Goal: Transaction & Acquisition: Purchase product/service

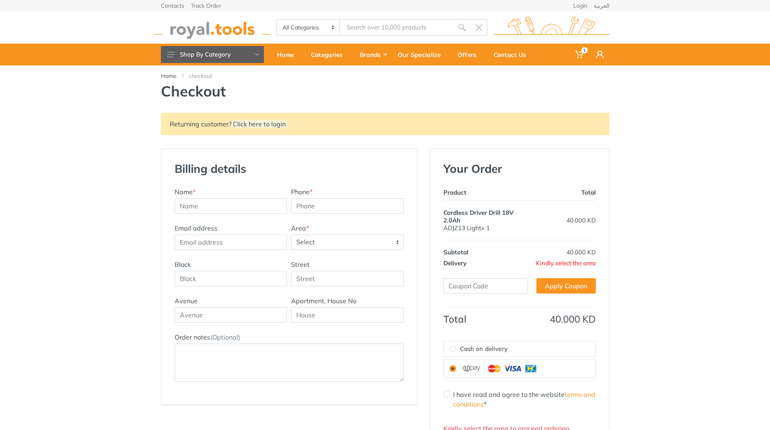
click at [332, 248] on span "Select" at bounding box center [347, 242] width 112 height 15
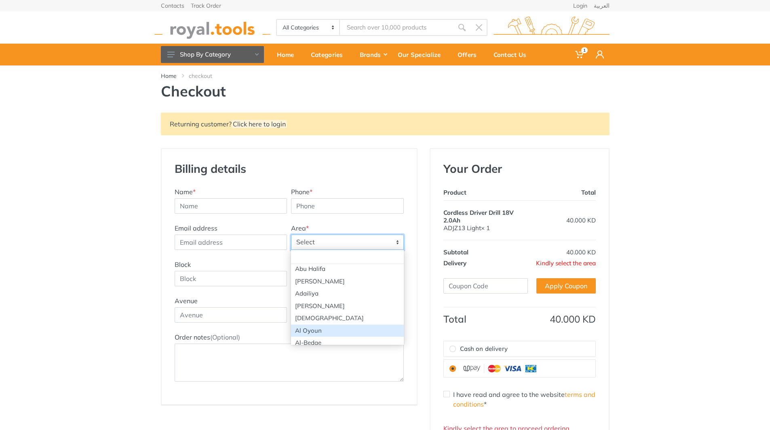
scroll to position [81, 0]
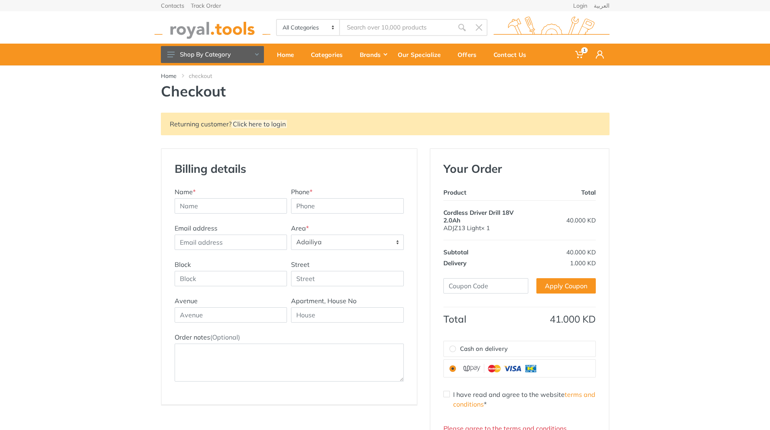
click at [359, 245] on span "Adailiya" at bounding box center [347, 242] width 112 height 15
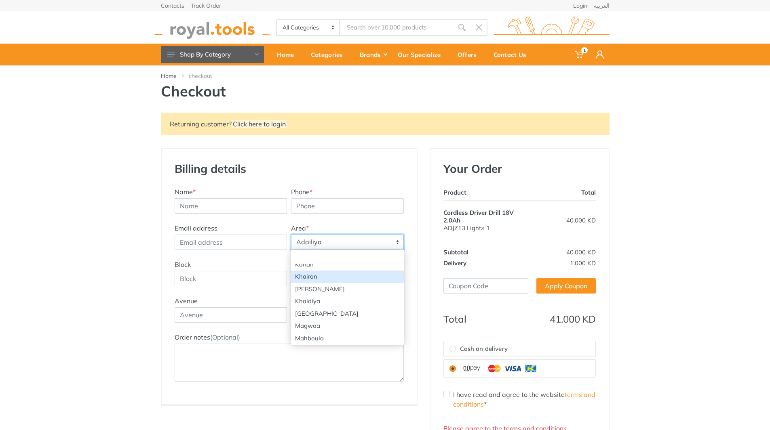
scroll to position [707, 0]
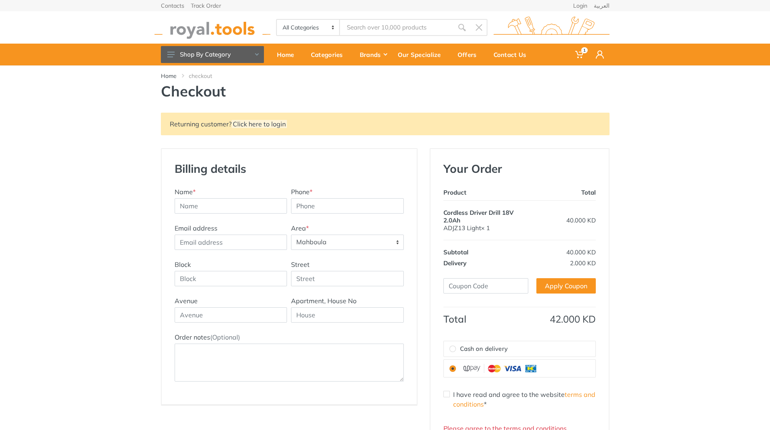
click at [360, 246] on span "Mahboula" at bounding box center [347, 242] width 112 height 15
click at [352, 240] on span "[PERSON_NAME]" at bounding box center [347, 242] width 112 height 15
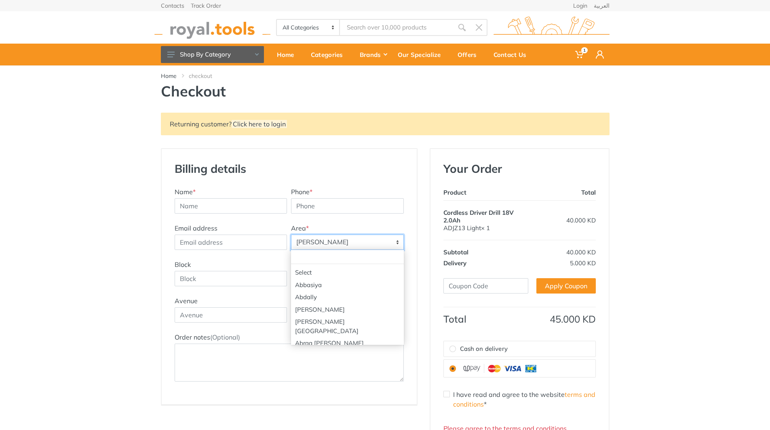
scroll to position [1124, 0]
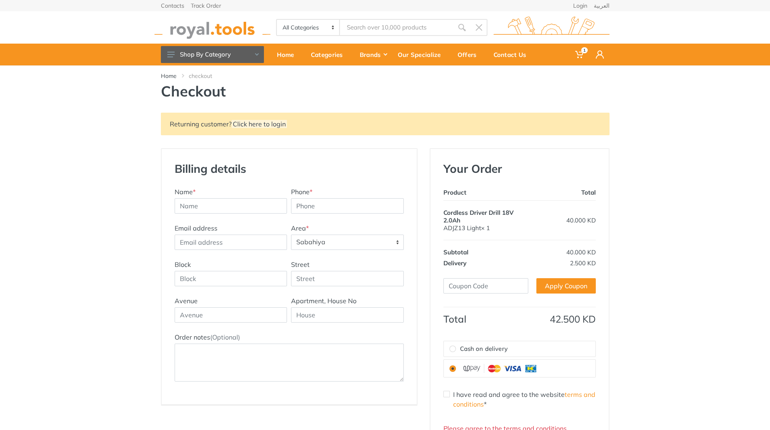
click at [353, 250] on div "Email address Address Title Area * Select [PERSON_NAME]" at bounding box center [289, 241] width 233 height 36
click at [354, 246] on span "Sabahiya" at bounding box center [347, 242] width 112 height 15
click at [351, 244] on span "Shamiya" at bounding box center [347, 242] width 112 height 15
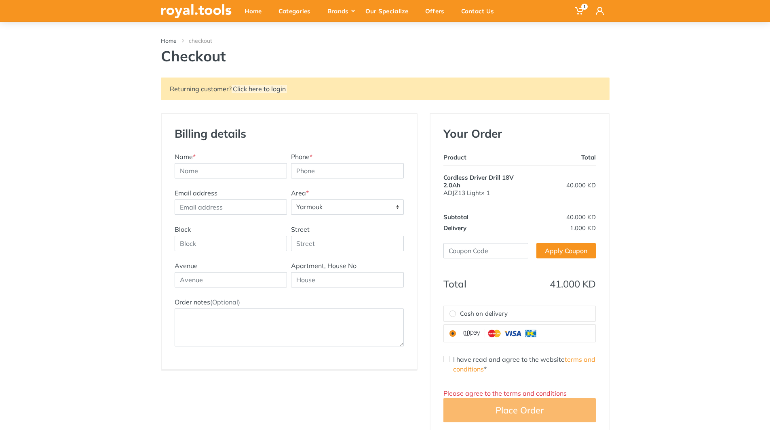
scroll to position [0, 0]
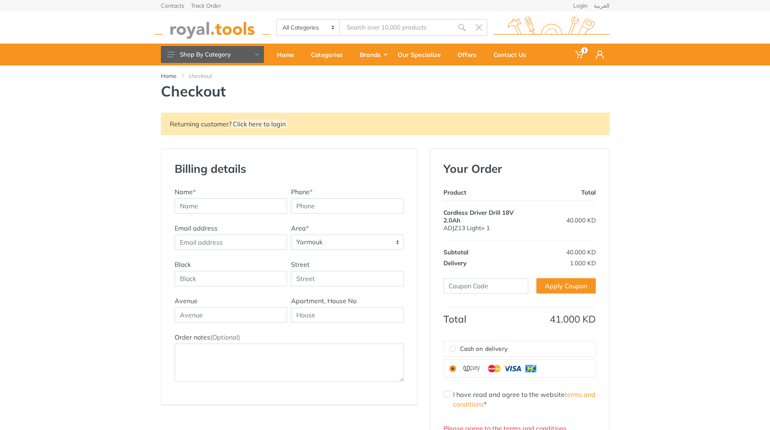
click at [333, 241] on span "Yarmouk" at bounding box center [347, 242] width 112 height 15
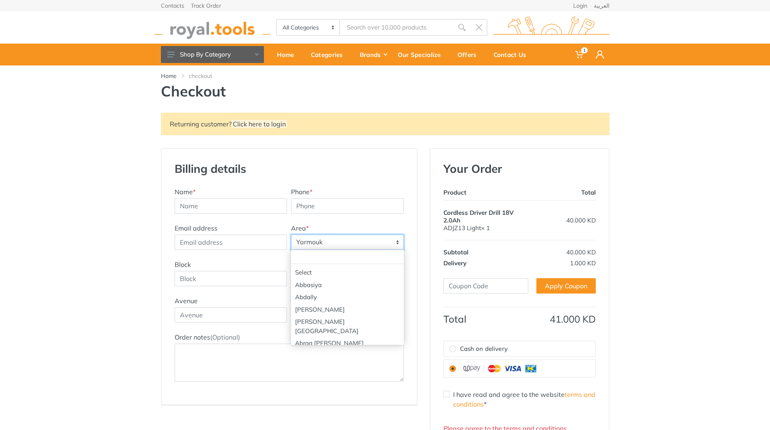
scroll to position [1378, 0]
click at [354, 237] on span "Zahra" at bounding box center [347, 242] width 112 height 15
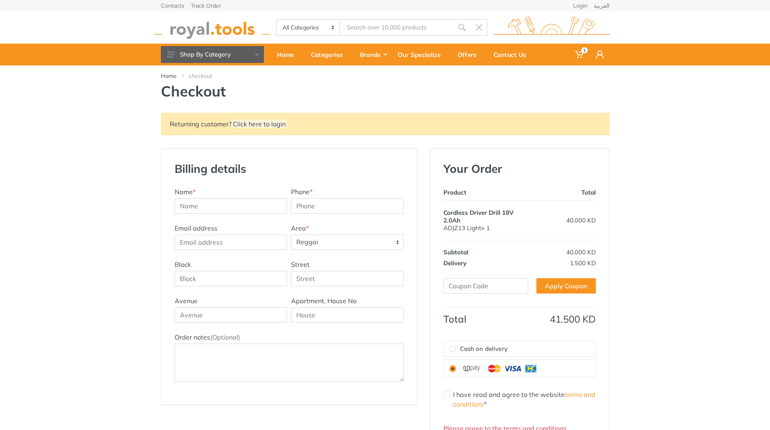
click at [336, 242] on span "Reggai" at bounding box center [347, 242] width 112 height 15
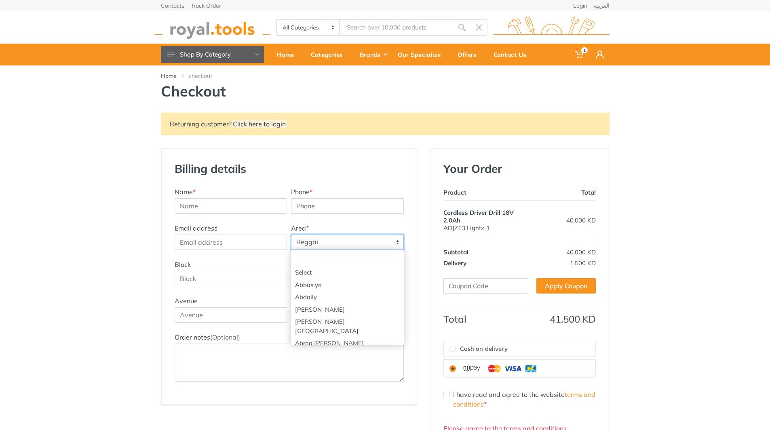
scroll to position [1062, 0]
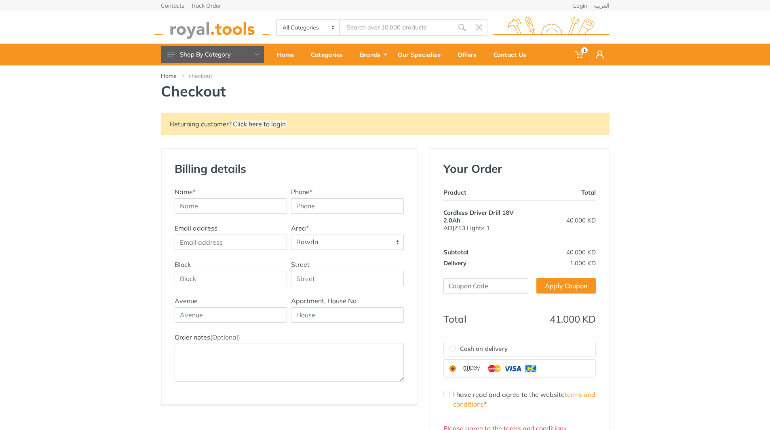
click at [358, 250] on body "1 1" at bounding box center [385, 215] width 770 height 430
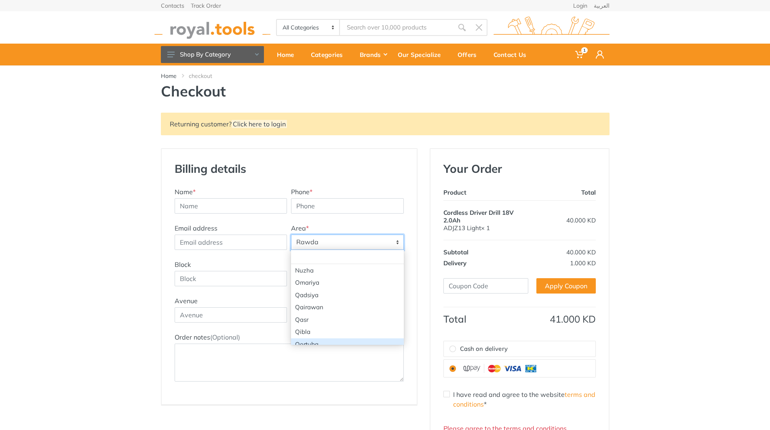
scroll to position [1010, 0]
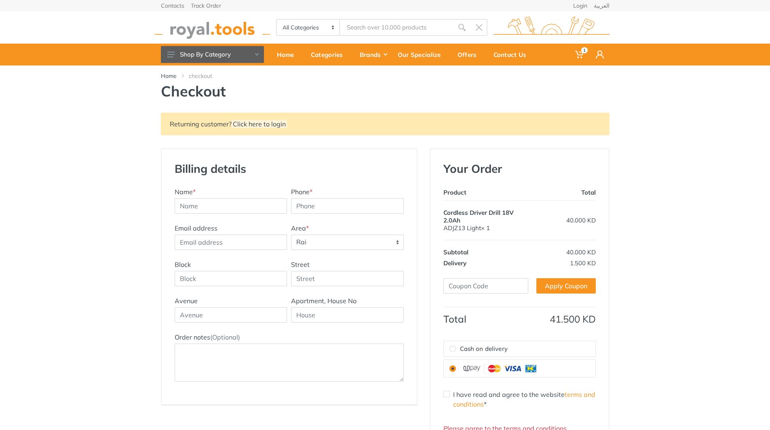
click at [345, 235] on span "Rai" at bounding box center [347, 242] width 112 height 15
click at [345, 246] on span "Hitteen" at bounding box center [347, 242] width 112 height 15
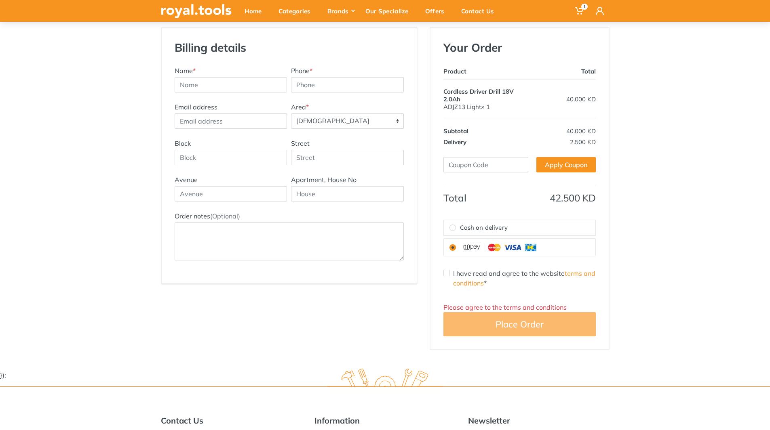
scroll to position [0, 0]
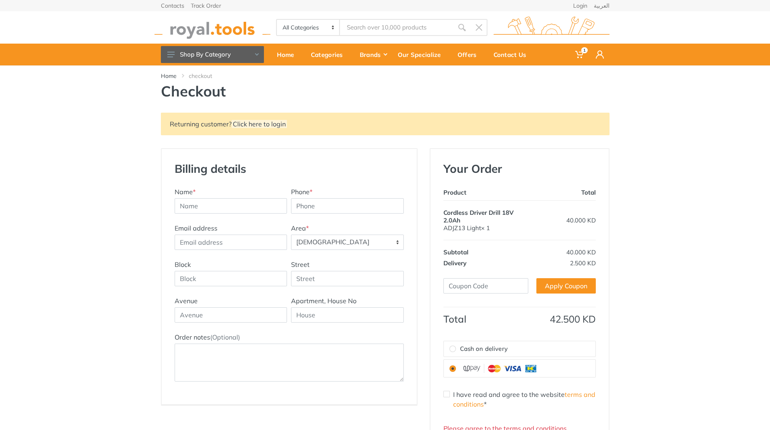
click at [330, 236] on span "[DEMOGRAPHIC_DATA]" at bounding box center [347, 242] width 112 height 15
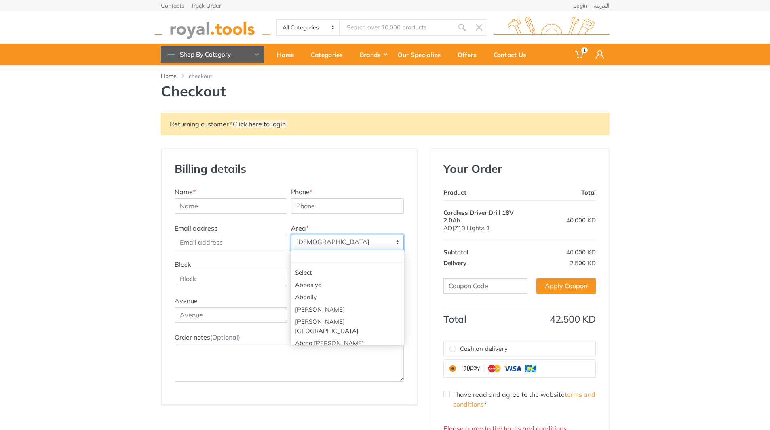
scroll to position [126, 0]
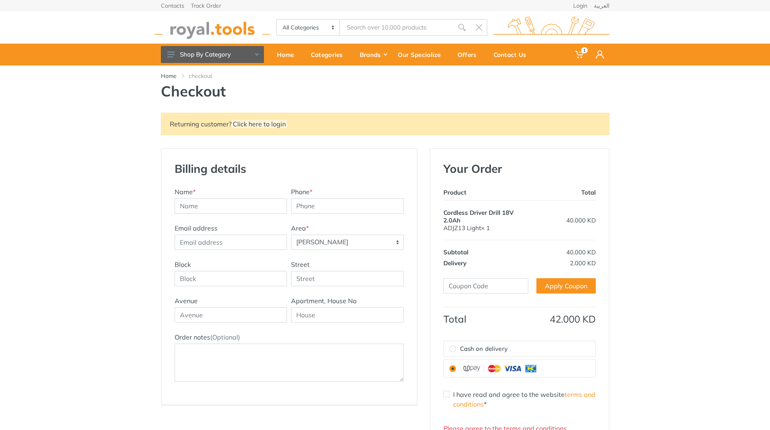
click at [345, 241] on span "[PERSON_NAME]" at bounding box center [347, 242] width 112 height 15
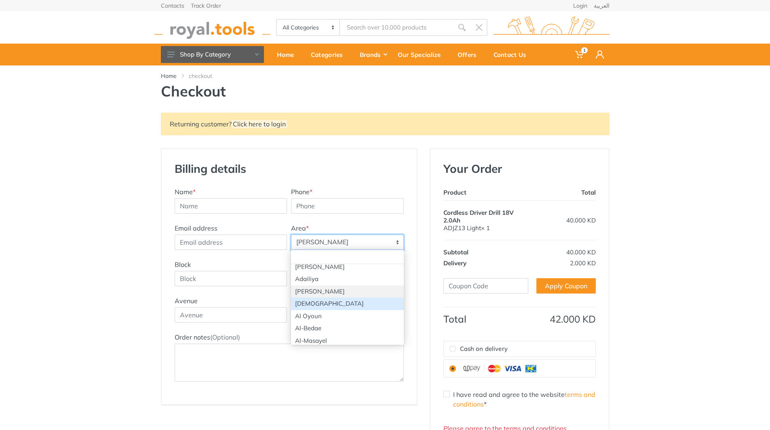
scroll to position [0, 0]
click at [342, 245] on span "[PERSON_NAME]" at bounding box center [347, 242] width 112 height 15
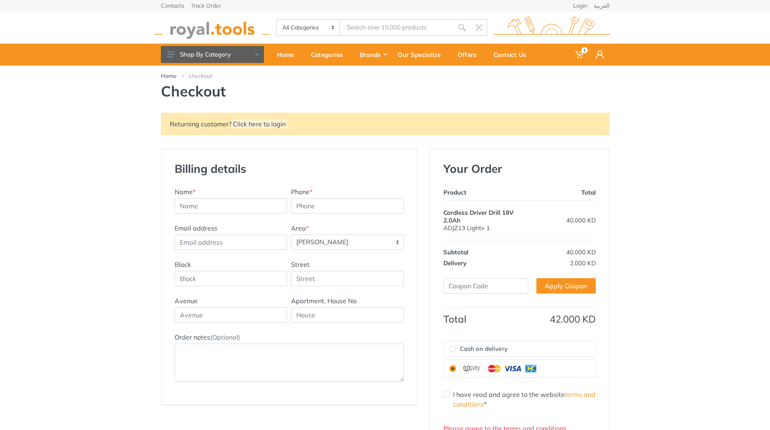
click at [381, 241] on span "[PERSON_NAME]" at bounding box center [347, 242] width 112 height 15
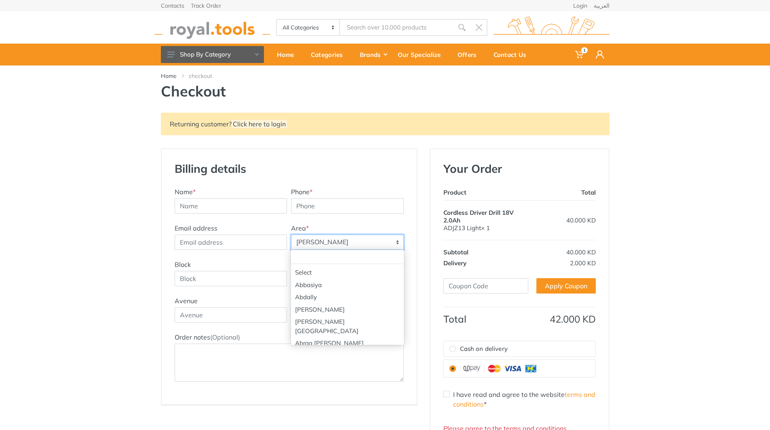
scroll to position [1136, 0]
click at [382, 245] on span "[GEOGRAPHIC_DATA] [GEOGRAPHIC_DATA]" at bounding box center [347, 242] width 112 height 15
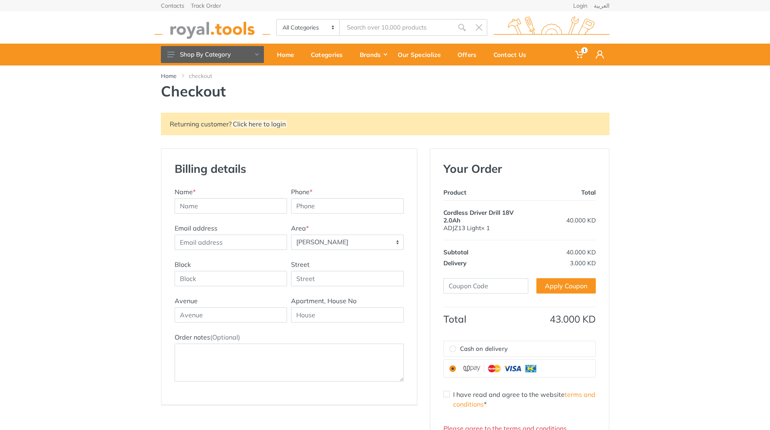
click at [358, 251] on div "Email address Address Title Area * Select [PERSON_NAME]" at bounding box center [289, 241] width 233 height 36
click at [358, 248] on span "[PERSON_NAME]" at bounding box center [347, 242] width 112 height 15
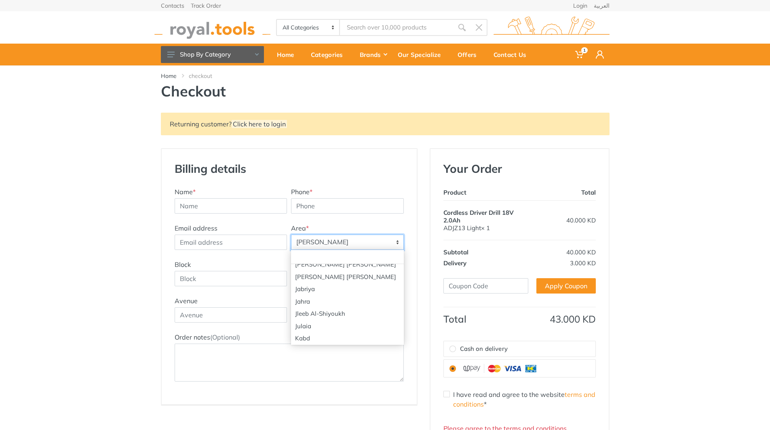
scroll to position [586, 0]
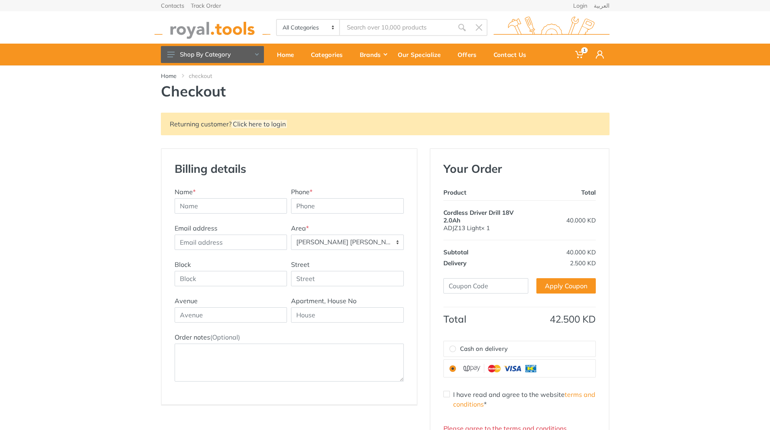
click at [348, 257] on div "Email address Address Title Area * Select [PERSON_NAME]" at bounding box center [289, 241] width 233 height 36
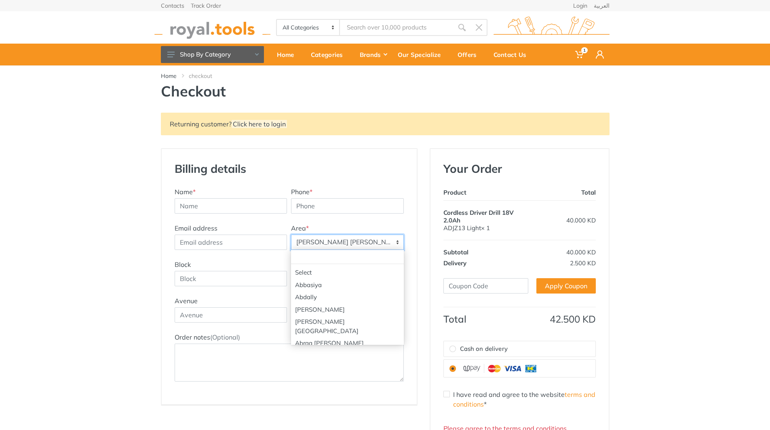
click at [348, 244] on span "[PERSON_NAME] [PERSON_NAME]" at bounding box center [347, 242] width 112 height 15
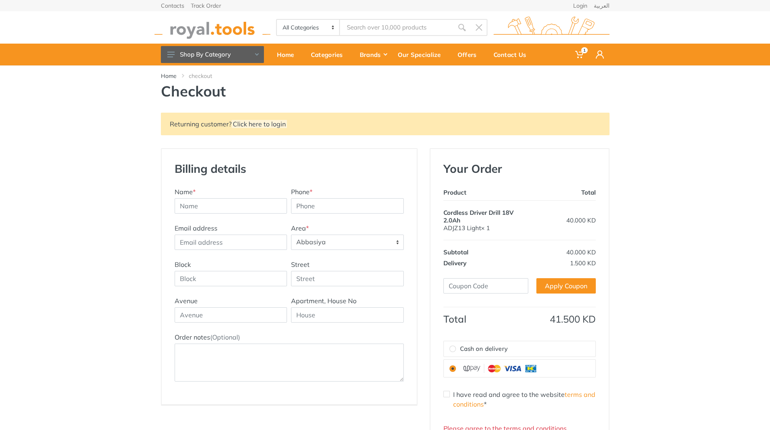
click at [355, 246] on span "Abbasiya" at bounding box center [347, 242] width 112 height 15
click at [320, 246] on span "Abdally" at bounding box center [347, 242] width 112 height 15
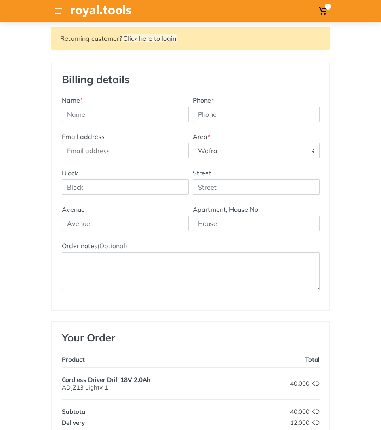
scroll to position [40, 0]
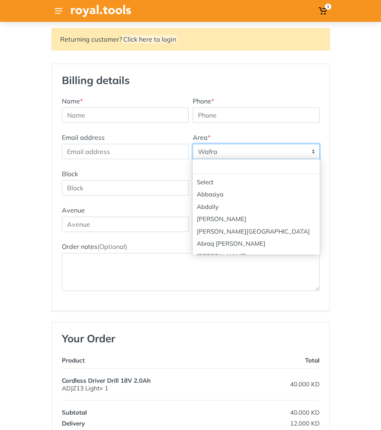
click at [298, 152] on span "Wafra" at bounding box center [256, 151] width 126 height 15
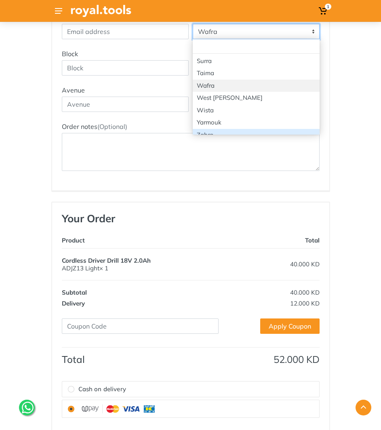
scroll to position [162, 0]
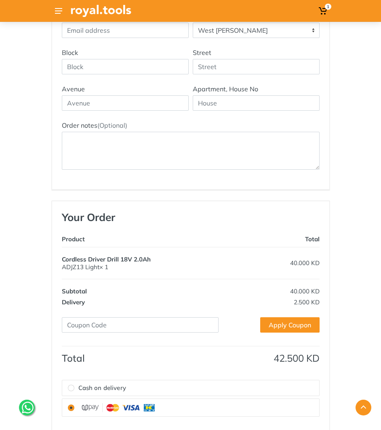
click at [268, 30] on span "West [PERSON_NAME]" at bounding box center [256, 30] width 126 height 15
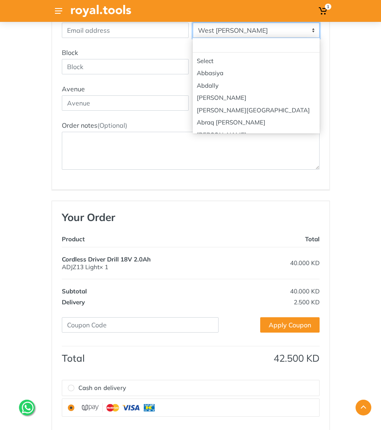
scroll to position [1378, 0]
click at [261, 34] on span "Yarmouk" at bounding box center [256, 30] width 126 height 15
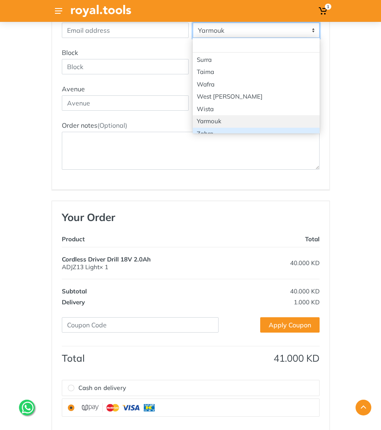
select select "9"
